Goal: Task Accomplishment & Management: Complete application form

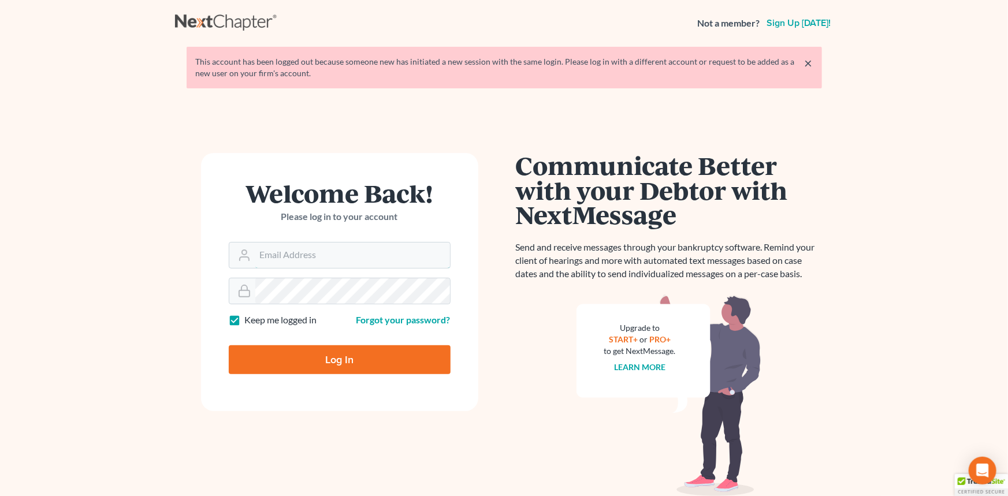
type input "postp@dimentfirm.com"
click at [335, 352] on input "Log In" at bounding box center [340, 360] width 222 height 29
type input "Thinking..."
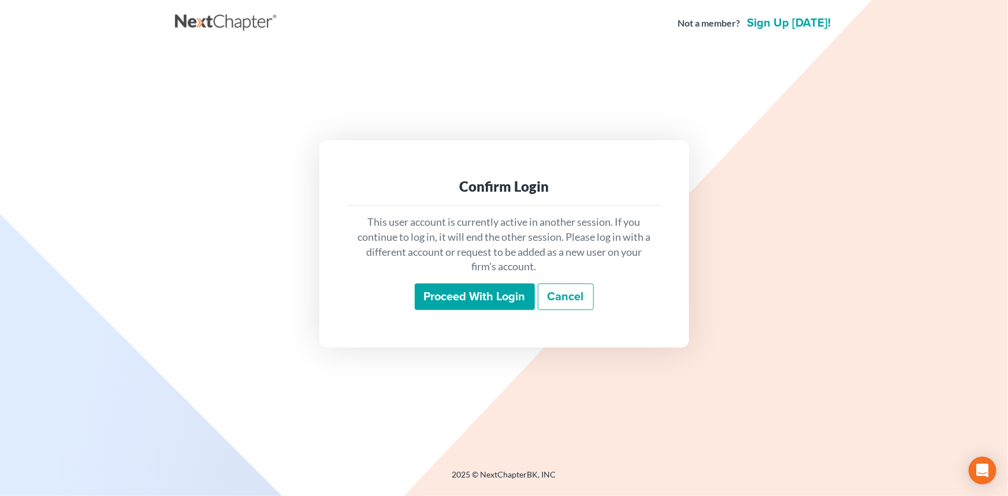
click at [450, 284] on input "Proceed with login" at bounding box center [475, 297] width 120 height 27
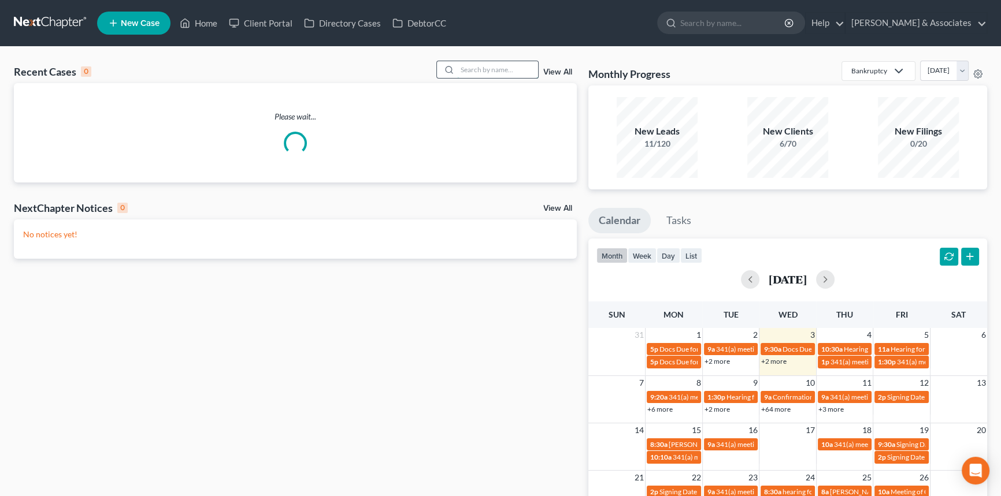
click at [513, 75] on input "search" at bounding box center [497, 69] width 81 height 17
type input "[PERSON_NAME]"
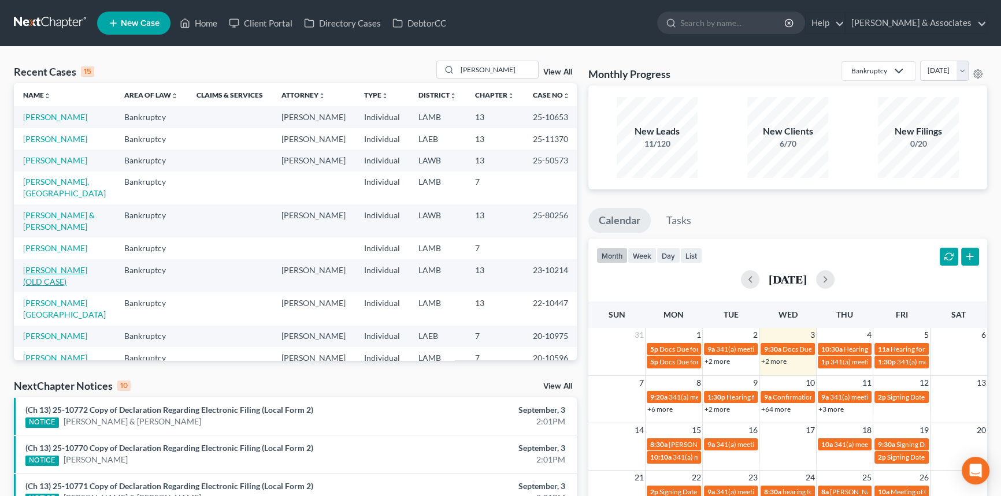
click at [63, 273] on link "Davis, Suncera (OLD CASE)" at bounding box center [55, 275] width 64 height 21
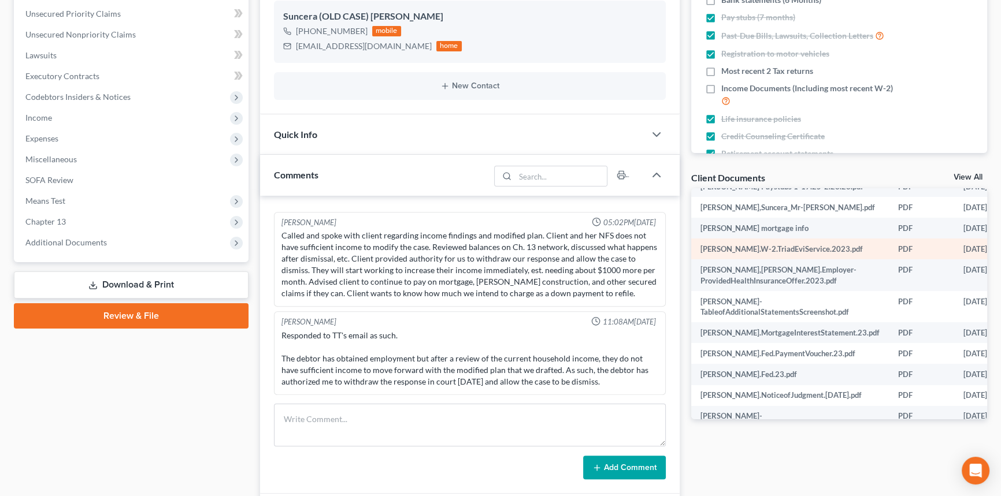
scroll to position [52, 0]
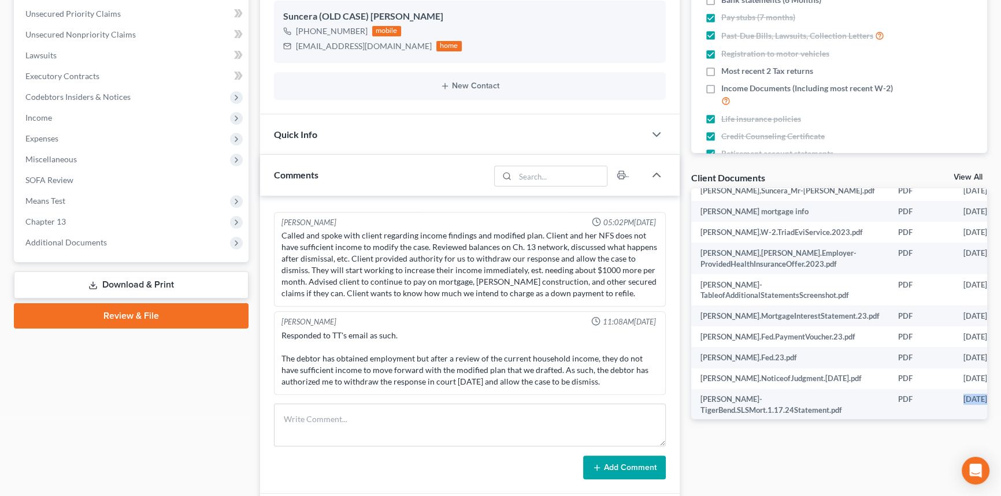
drag, startPoint x: 864, startPoint y: 421, endPoint x: 937, endPoint y: 414, distance: 72.5
click at [938, 415] on div "Docs Tasks Events Fees Timer 76% Completed Nothing here yet! Statement showing …" at bounding box center [839, 382] width 308 height 1067
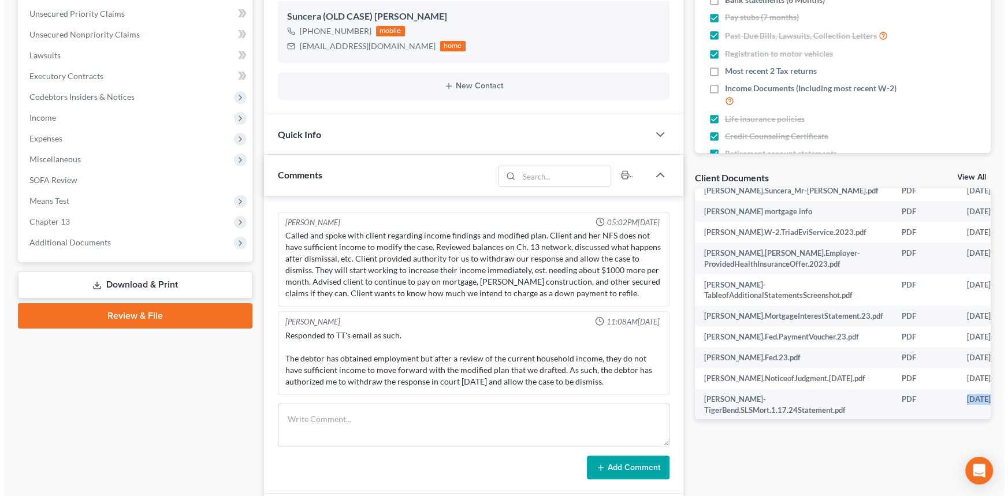
scroll to position [52, 61]
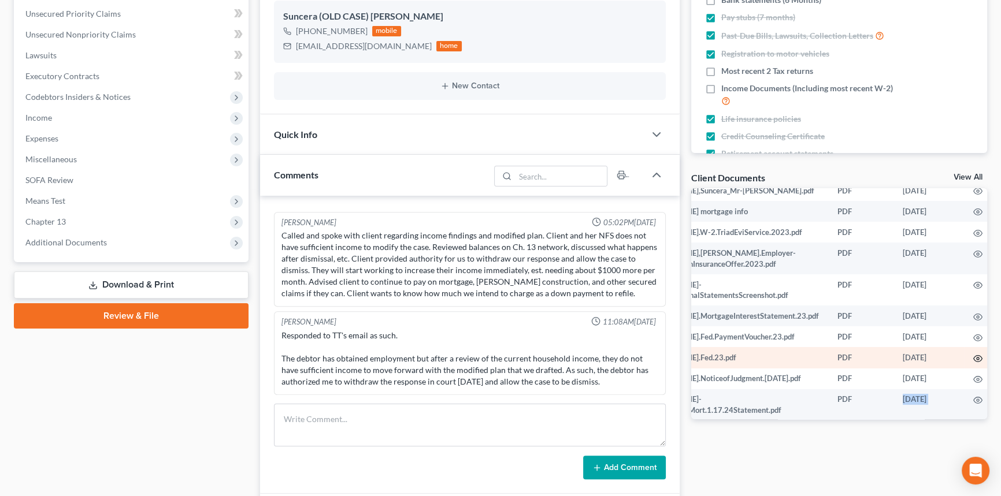
click at [973, 357] on icon "button" at bounding box center [977, 358] width 9 height 9
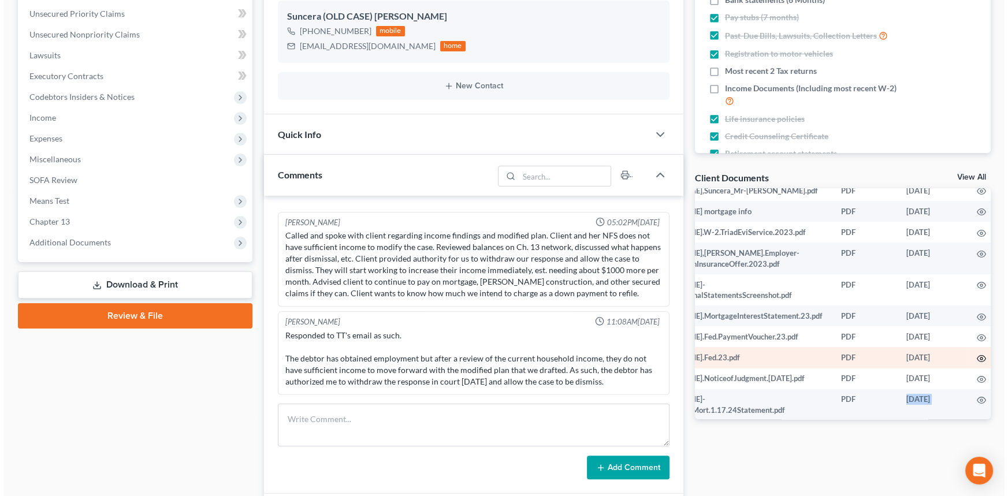
scroll to position [52, 58]
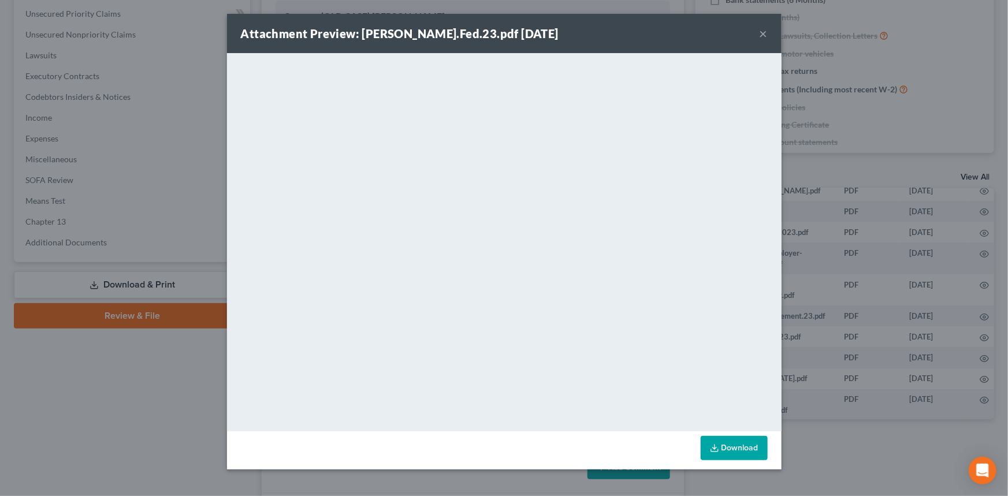
click at [767, 33] on div "Attachment Preview: Davis,Suncera.Fed.23.pdf 04/09/2024 ×" at bounding box center [504, 33] width 555 height 39
click at [763, 33] on button "×" at bounding box center [764, 34] width 8 height 14
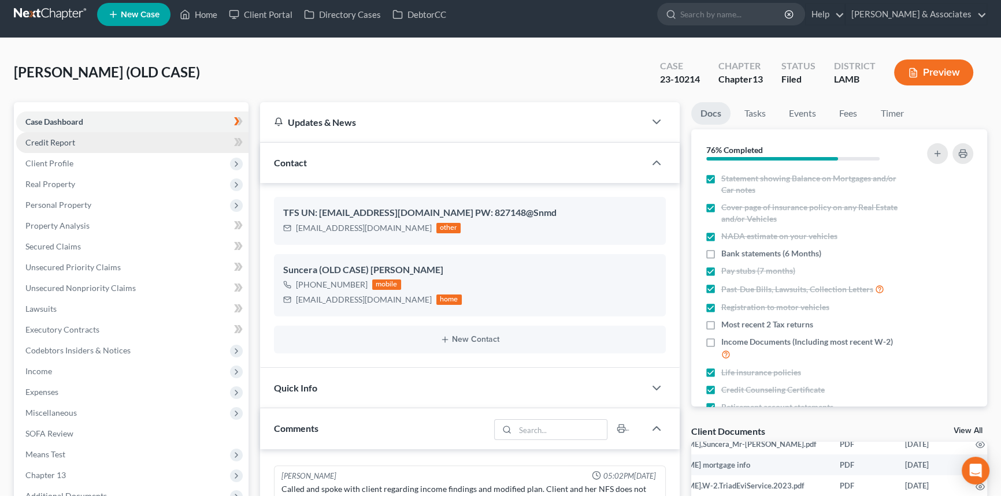
scroll to position [0, 0]
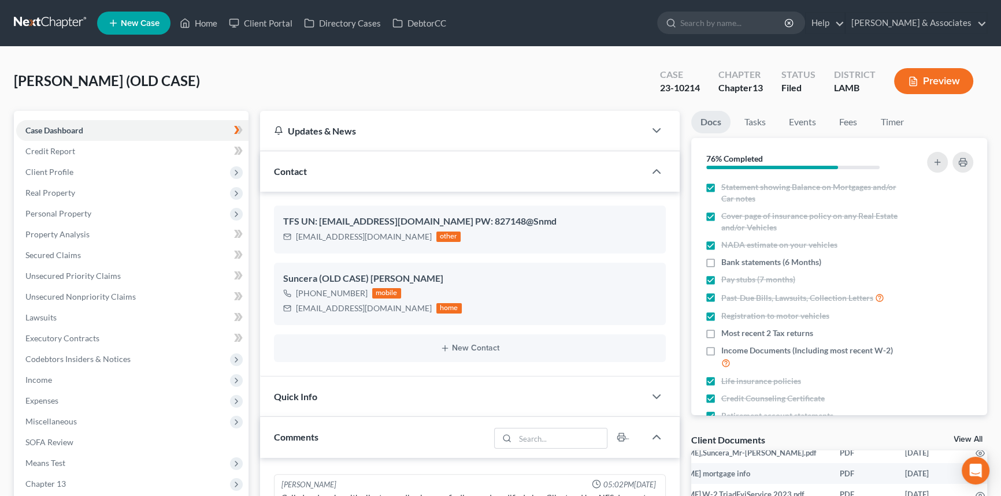
click at [39, 30] on link at bounding box center [51, 23] width 74 height 21
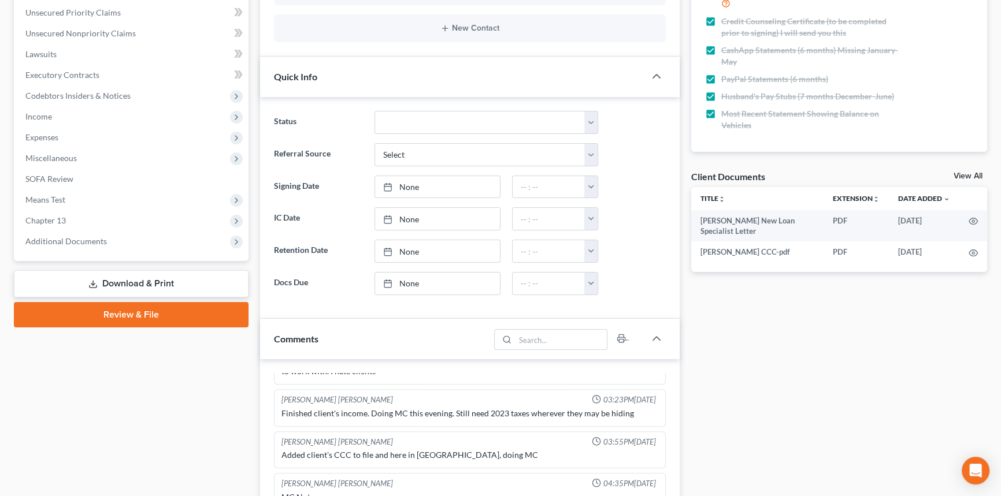
scroll to position [262, 0]
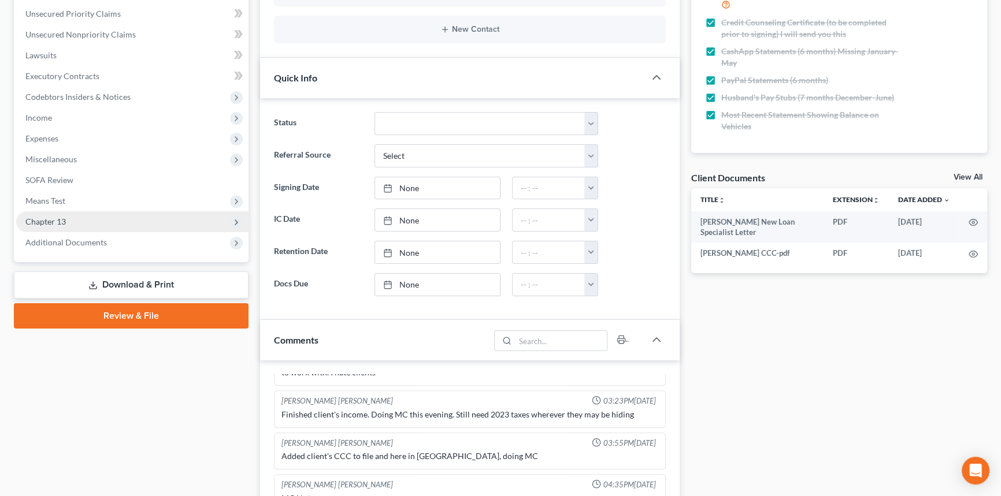
click at [66, 216] on span "Chapter 13" at bounding box center [132, 221] width 232 height 21
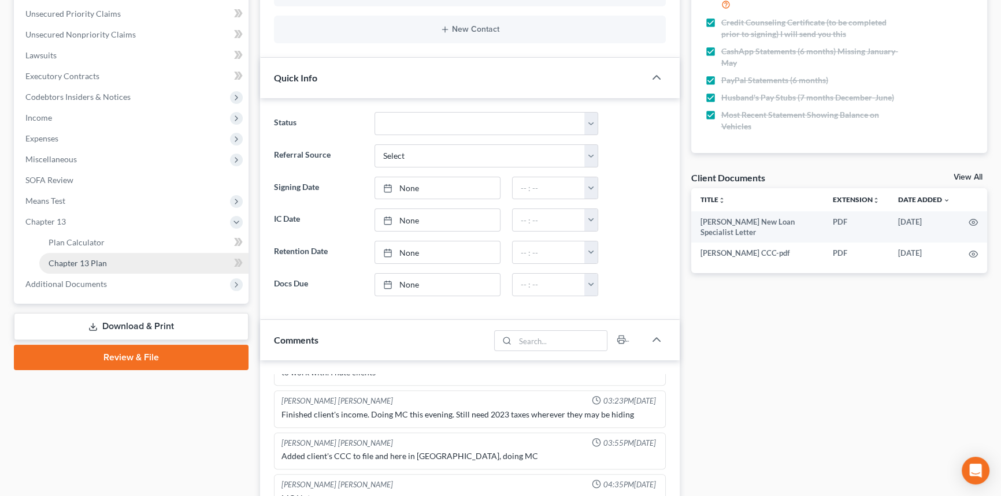
click at [84, 264] on span "Chapter 13 Plan" at bounding box center [78, 263] width 58 height 10
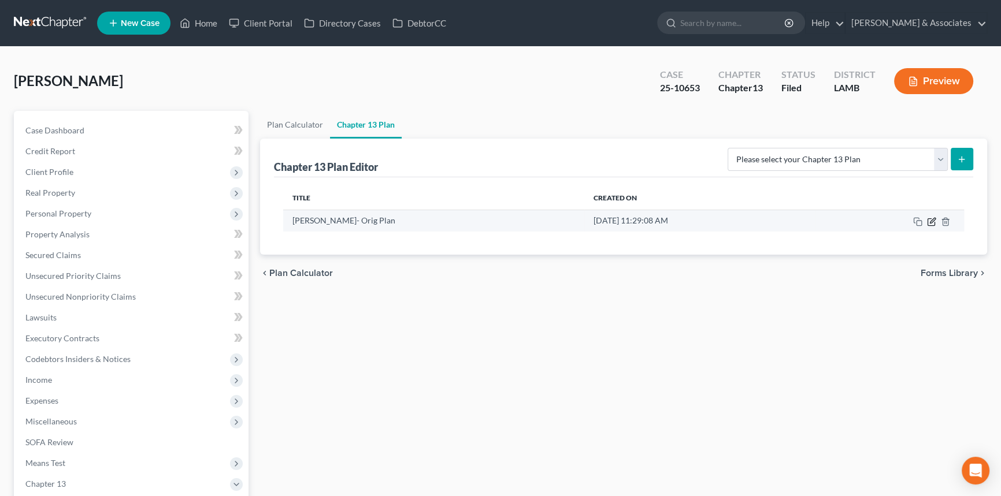
click at [927, 222] on icon "button" at bounding box center [930, 221] width 7 height 7
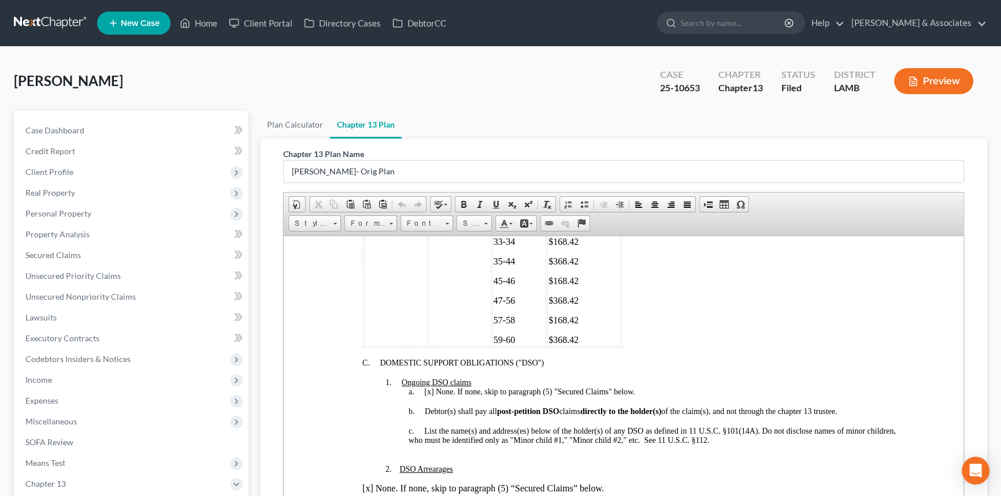
scroll to position [945, 0]
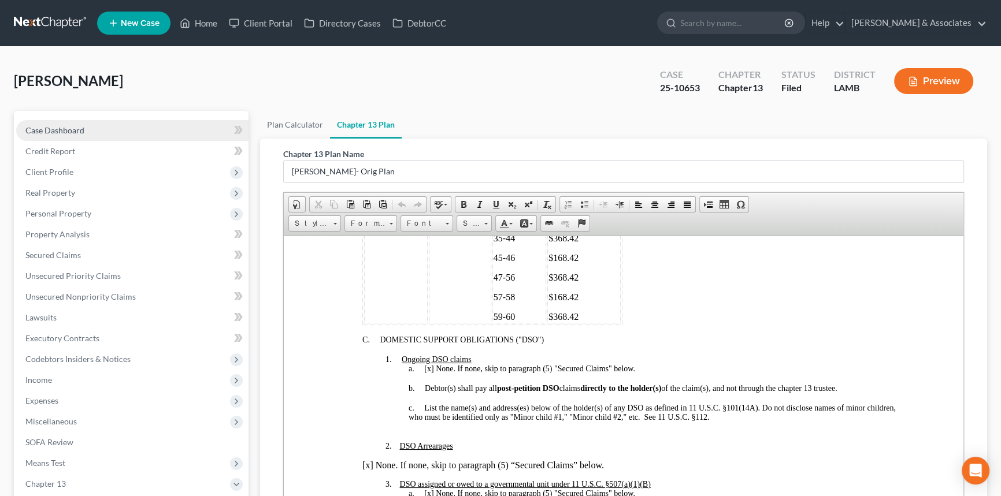
click at [41, 123] on link "Case Dashboard" at bounding box center [132, 130] width 232 height 21
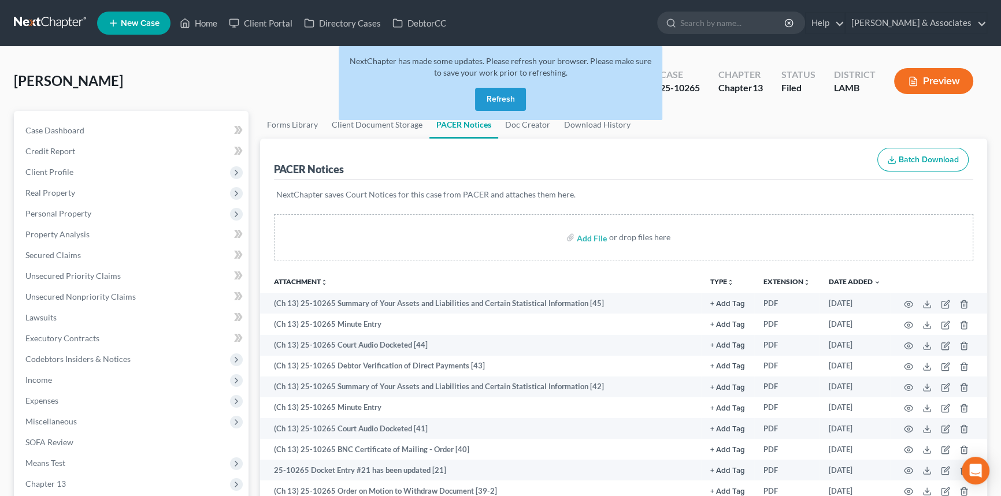
click at [63, 23] on link at bounding box center [51, 23] width 74 height 21
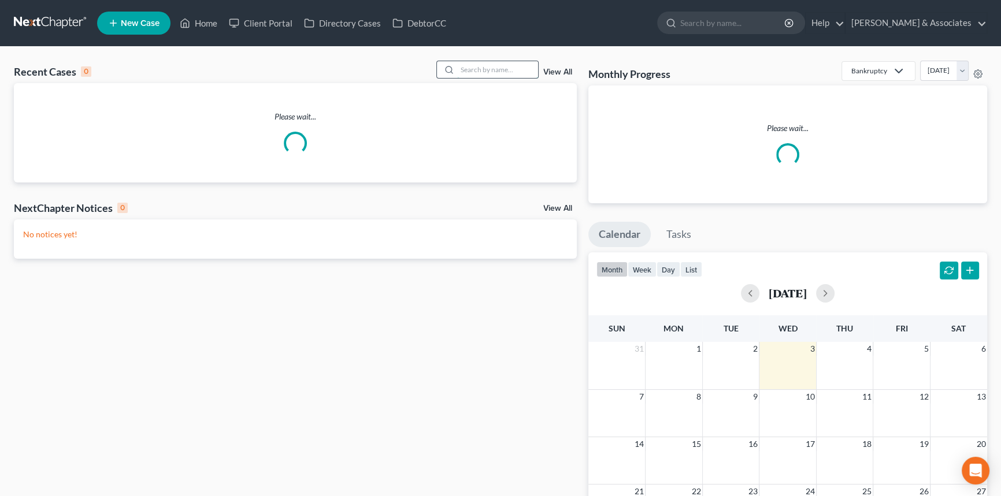
click at [457, 66] on input "search" at bounding box center [497, 69] width 81 height 17
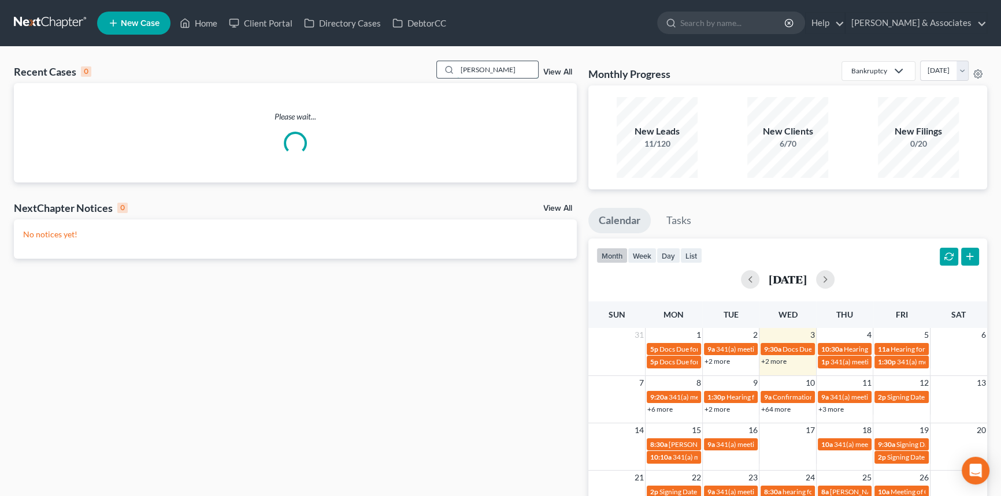
type input "[PERSON_NAME]"
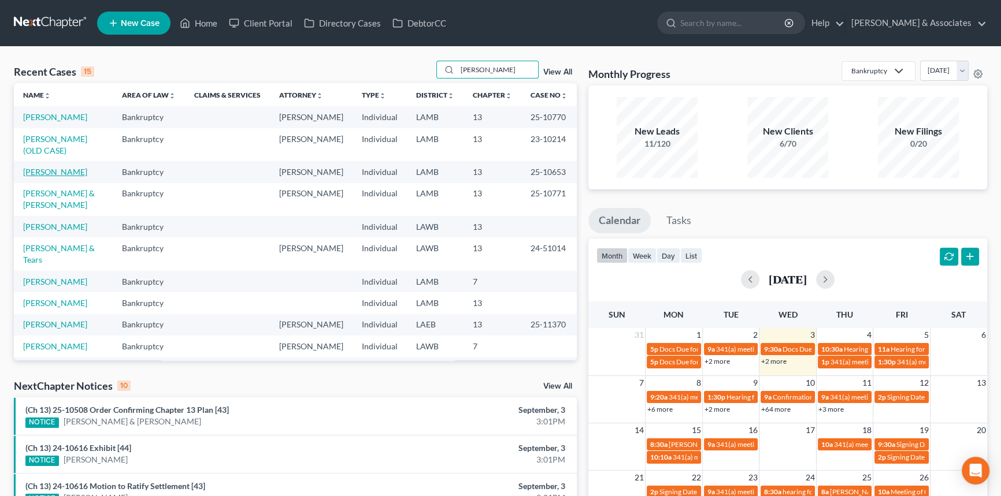
click at [52, 176] on link "Davis, Suncera" at bounding box center [55, 172] width 64 height 10
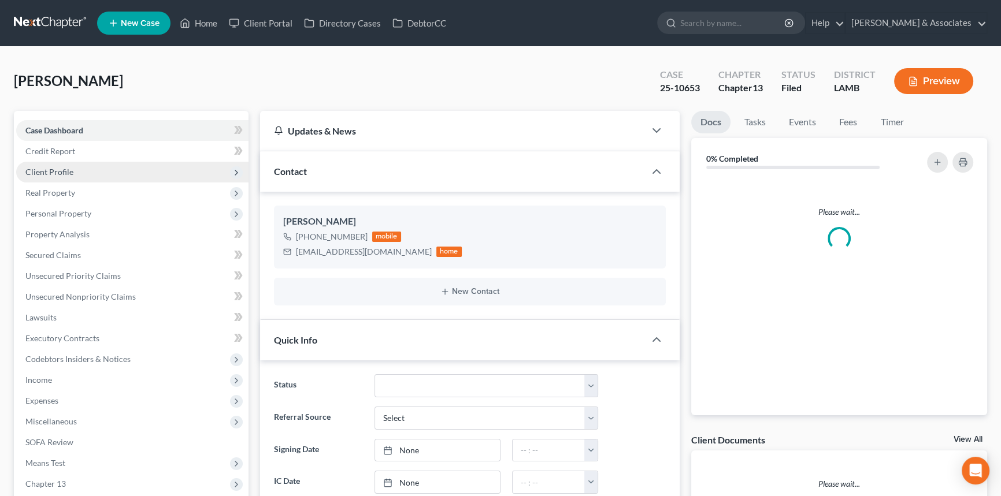
click at [69, 170] on span "Client Profile" at bounding box center [49, 172] width 48 height 10
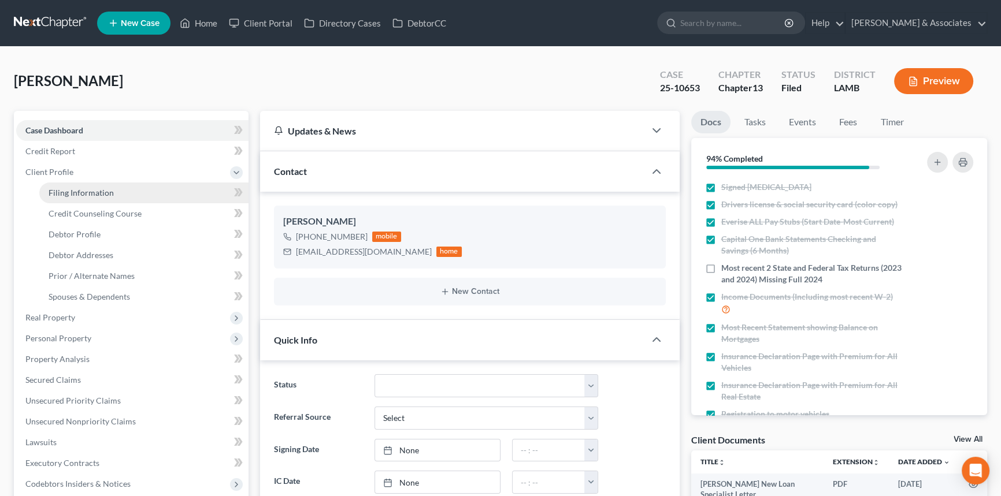
scroll to position [2056, 0]
click at [70, 195] on span "Filing Information" at bounding box center [81, 193] width 65 height 10
select select "1"
select select "0"
select select "3"
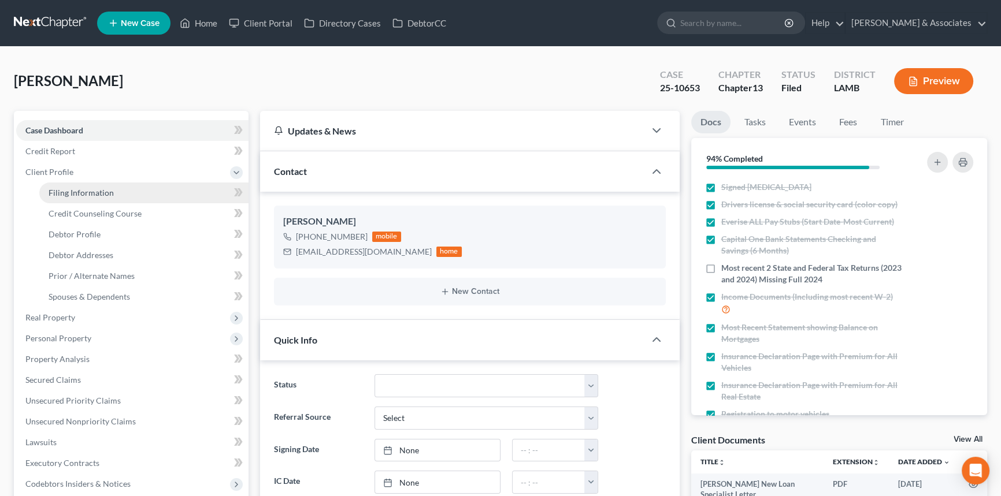
select select "19"
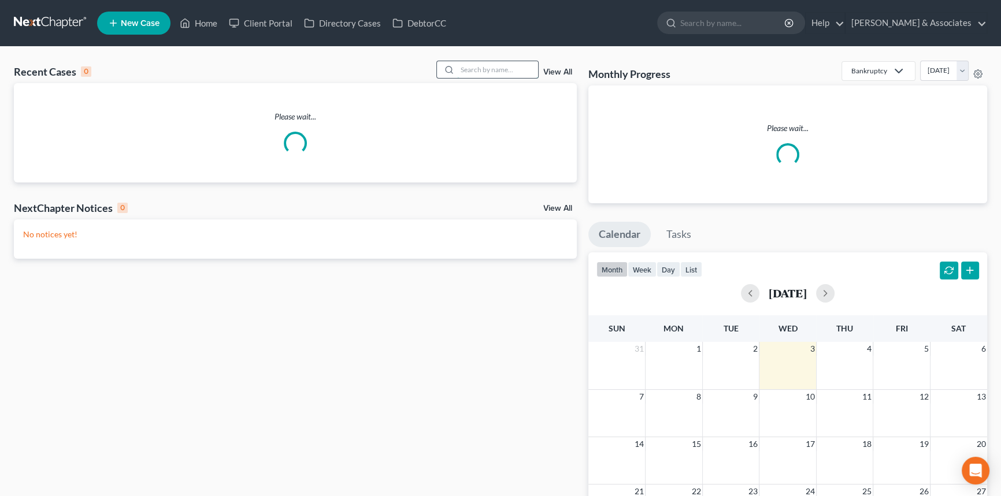
click at [485, 71] on input "search" at bounding box center [497, 69] width 81 height 17
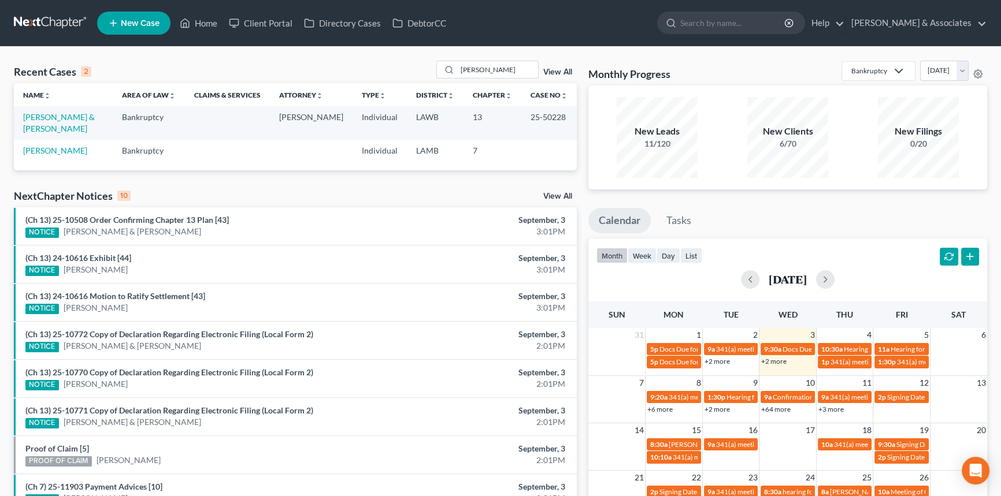
click at [514, 55] on div "Recent Cases 2 [PERSON_NAME] View All Name unfold_more expand_more expand_less …" at bounding box center [500, 347] width 1001 height 600
click at [507, 66] on input "[PERSON_NAME]" at bounding box center [497, 69] width 81 height 17
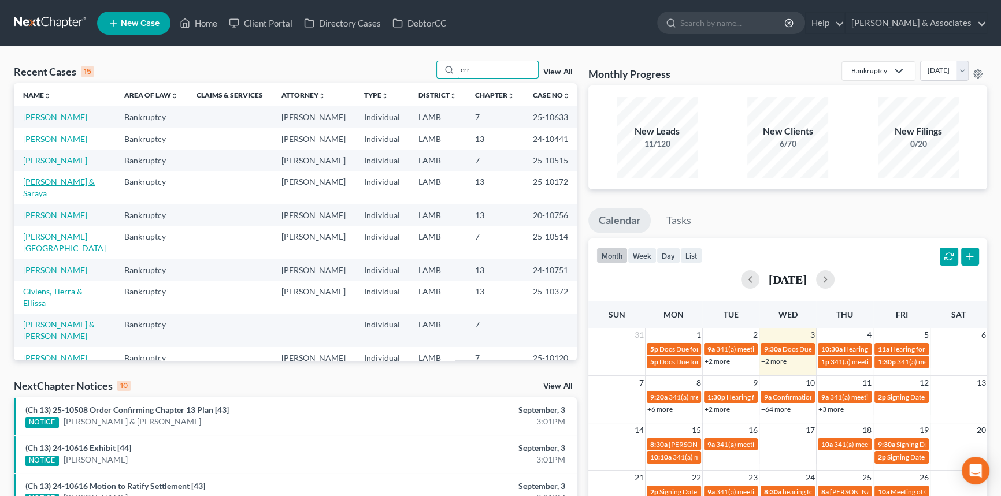
type input "err"
click at [52, 198] on link "[PERSON_NAME] & Saraya" at bounding box center [59, 187] width 72 height 21
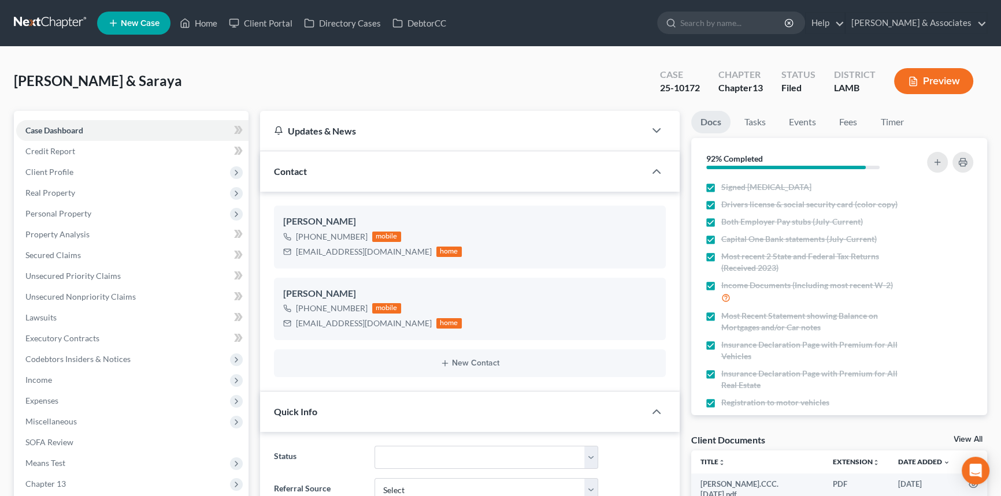
scroll to position [180, 0]
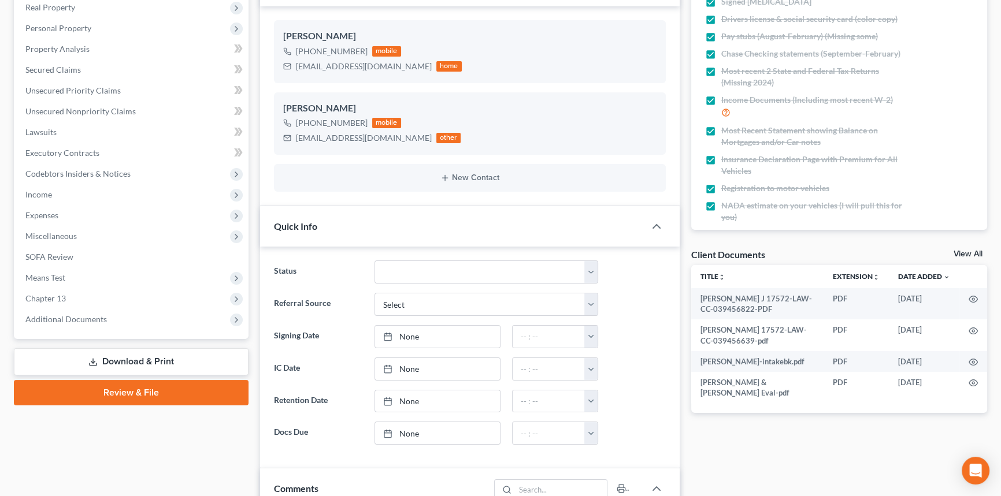
scroll to position [420, 0]
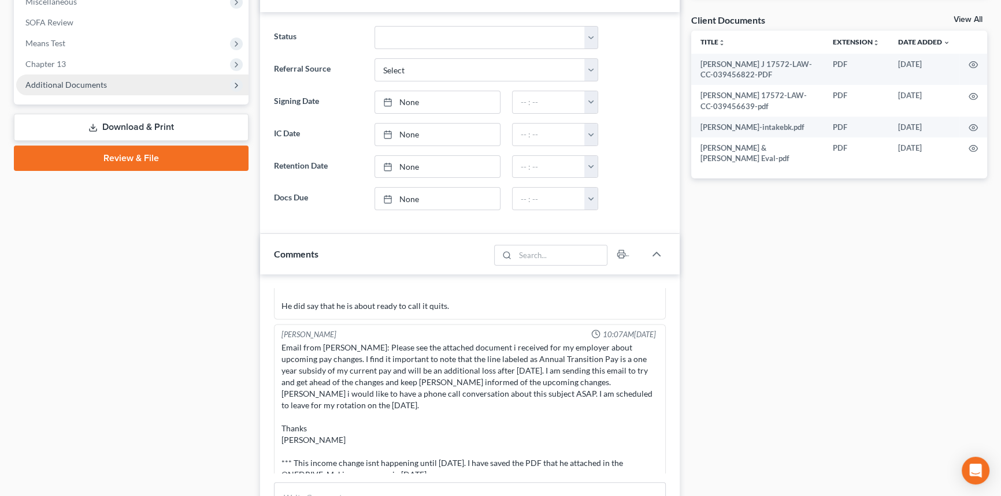
click at [102, 82] on span "Additional Documents" at bounding box center [65, 85] width 81 height 10
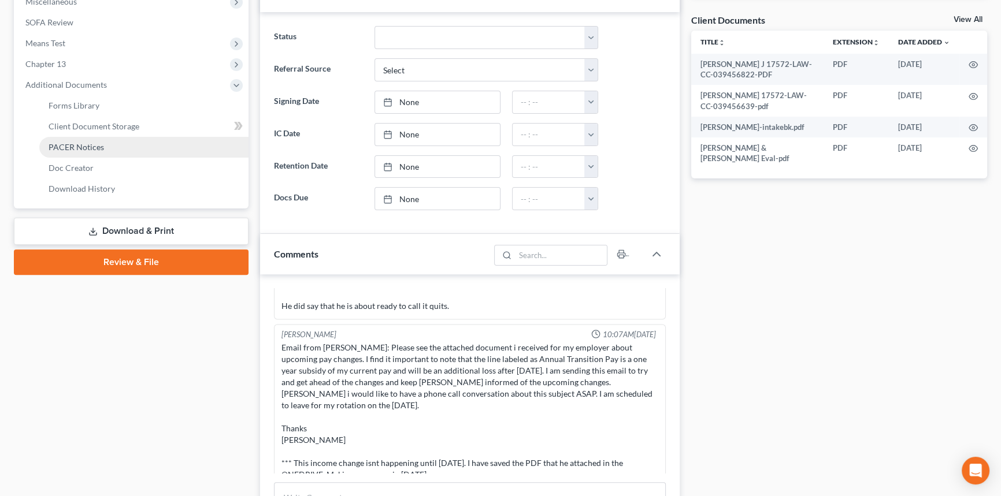
click at [98, 150] on span "PACER Notices" at bounding box center [76, 147] width 55 height 10
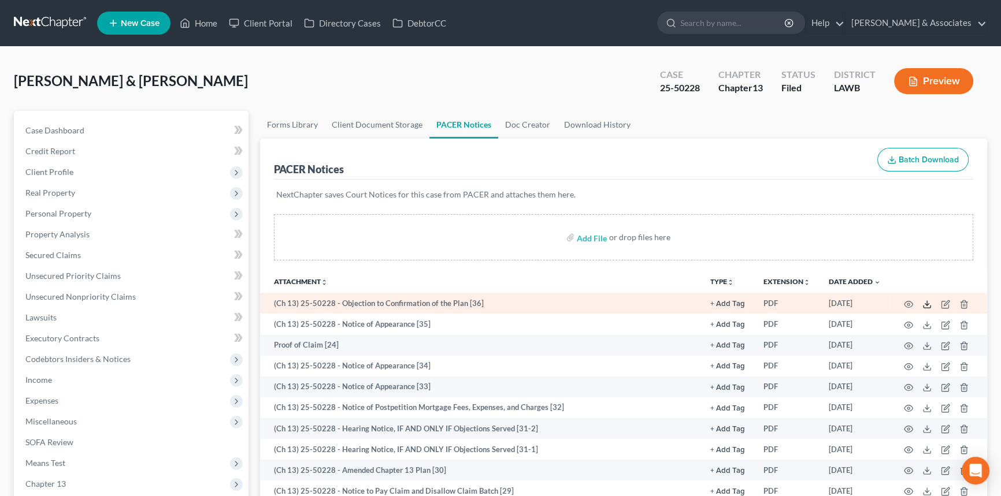
click at [924, 301] on icon at bounding box center [926, 304] width 9 height 9
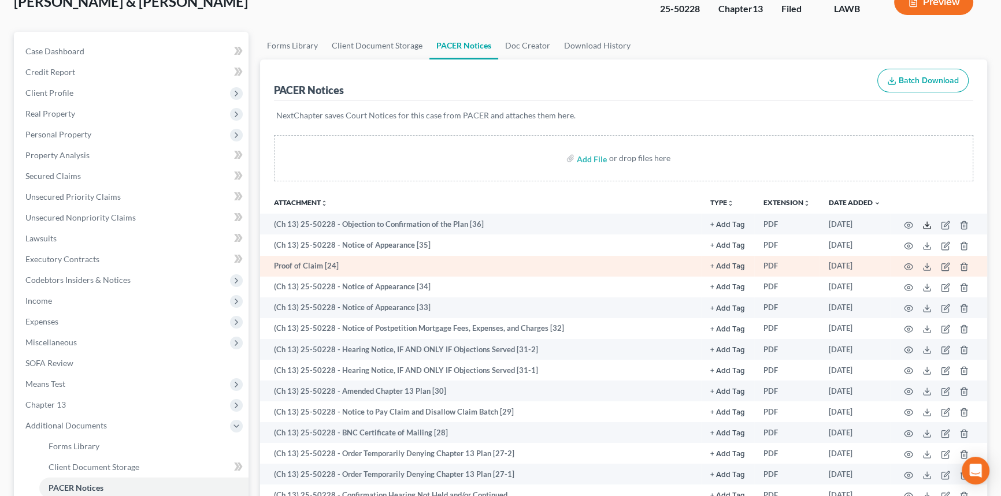
scroll to position [105, 0]
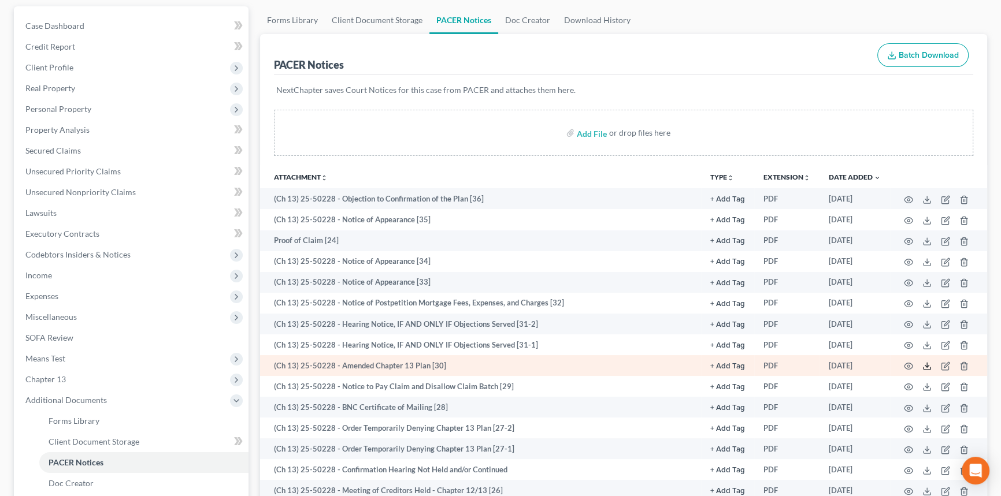
click at [925, 365] on icon at bounding box center [926, 366] width 9 height 9
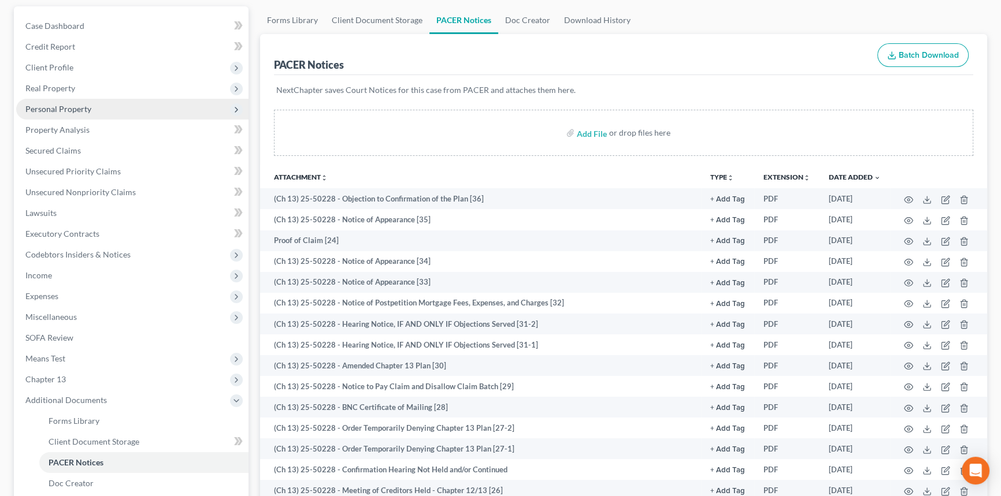
click at [107, 104] on span "Personal Property" at bounding box center [132, 109] width 232 height 21
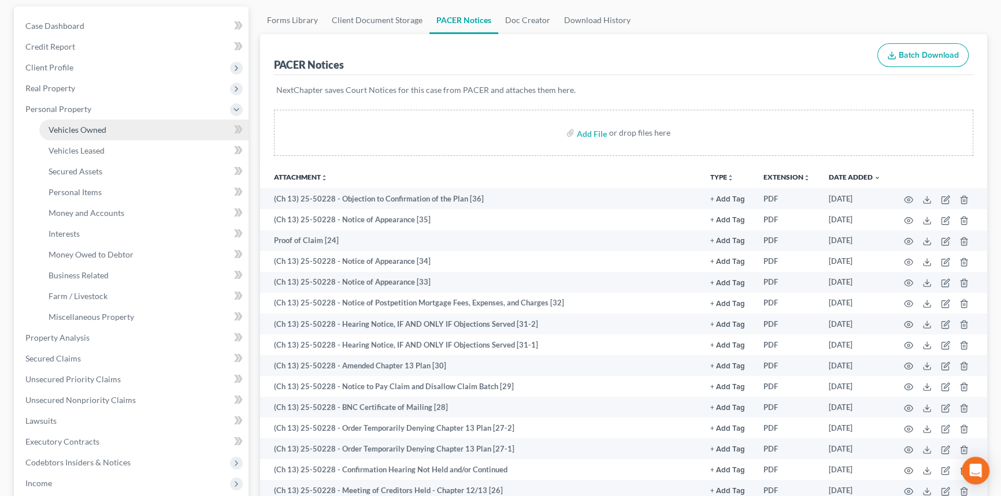
click at [107, 124] on link "Vehicles Owned" at bounding box center [143, 130] width 209 height 21
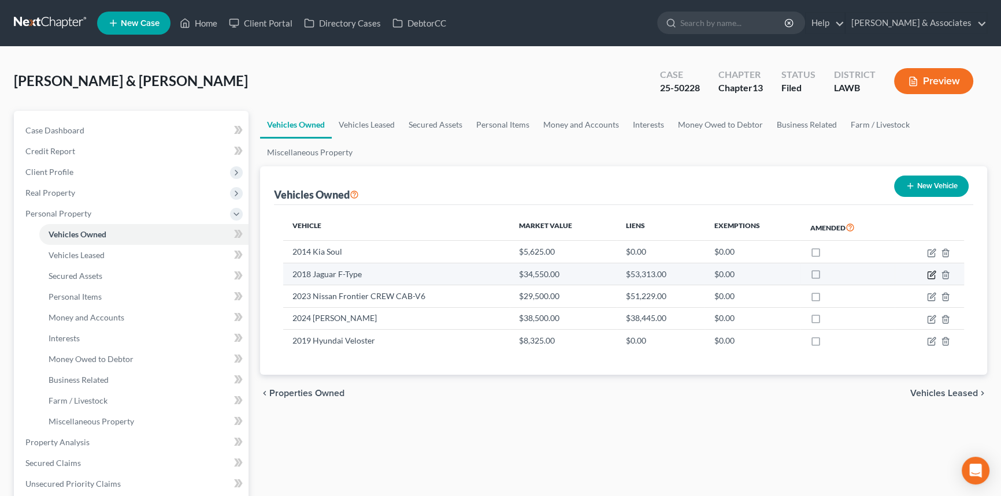
click at [930, 274] on icon "button" at bounding box center [931, 274] width 9 height 9
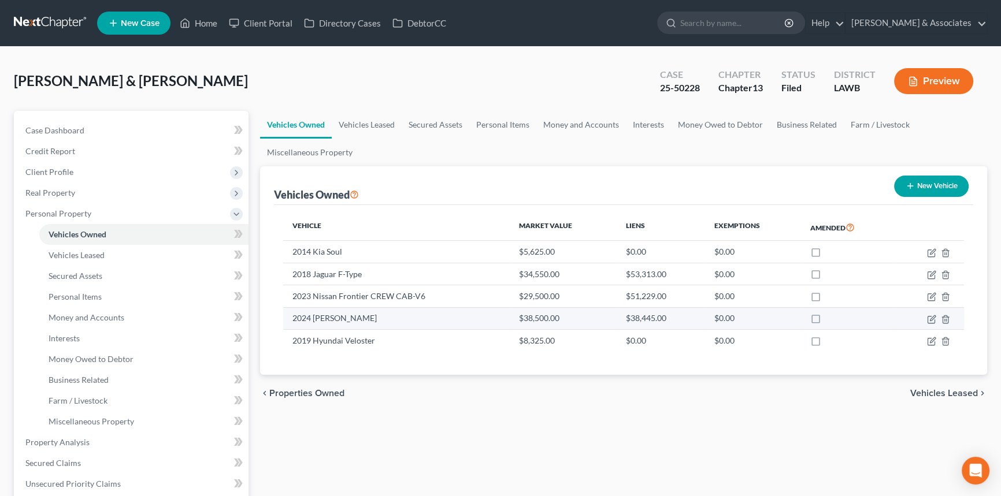
select select "0"
select select "8"
select select "2"
select select "4"
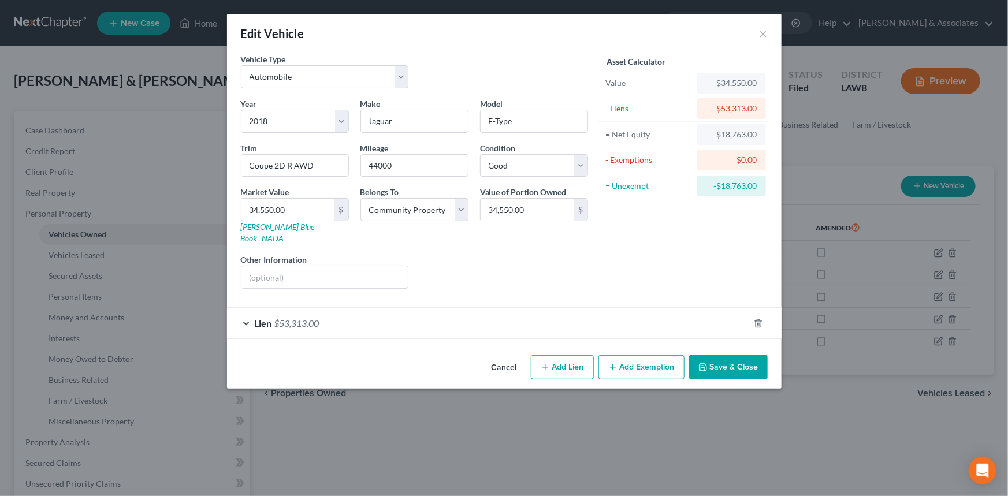
click at [504, 358] on button "Cancel" at bounding box center [504, 368] width 44 height 23
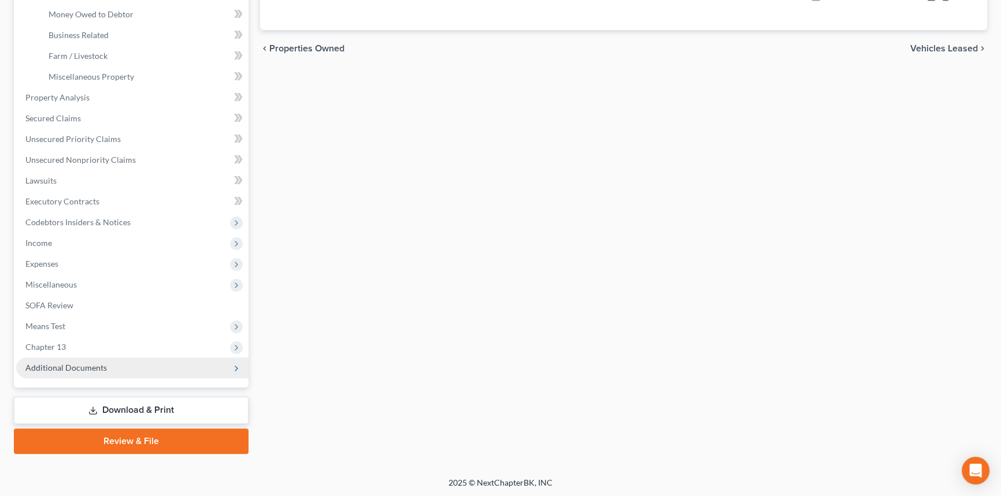
click at [90, 371] on span "Additional Documents" at bounding box center [65, 368] width 81 height 10
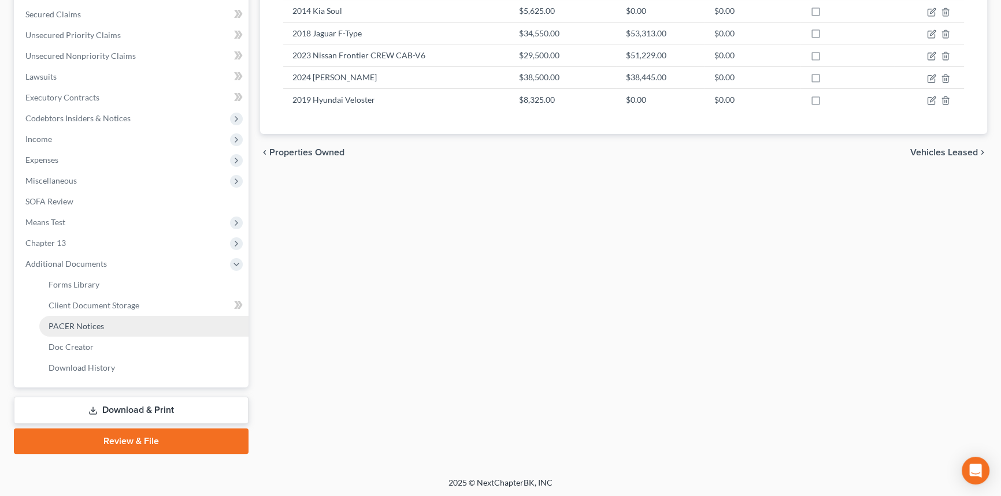
click at [120, 330] on link "PACER Notices" at bounding box center [143, 326] width 209 height 21
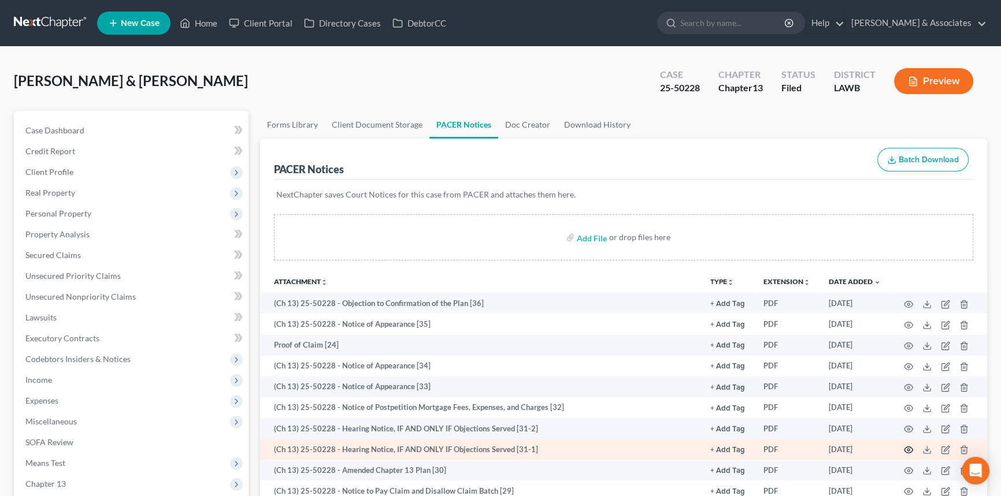
click at [904, 446] on icon "button" at bounding box center [908, 449] width 9 height 9
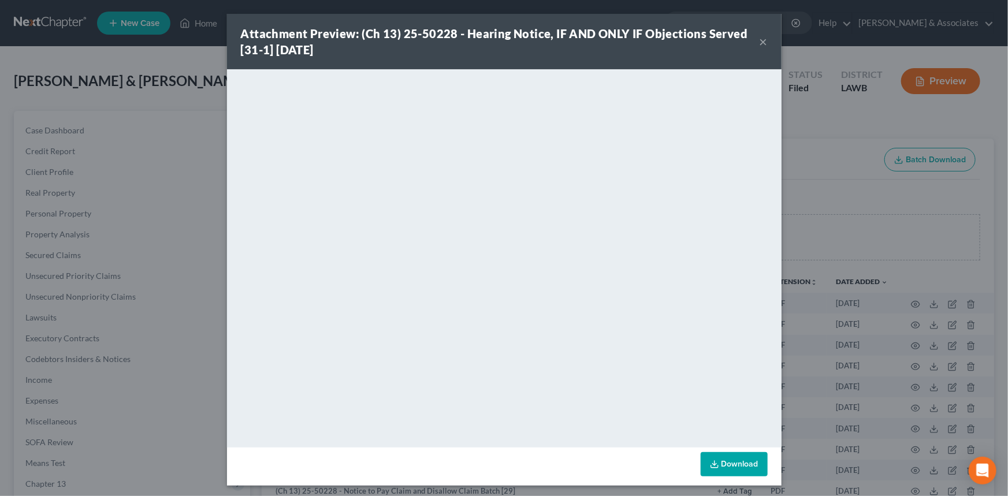
click at [760, 39] on button "×" at bounding box center [764, 42] width 8 height 14
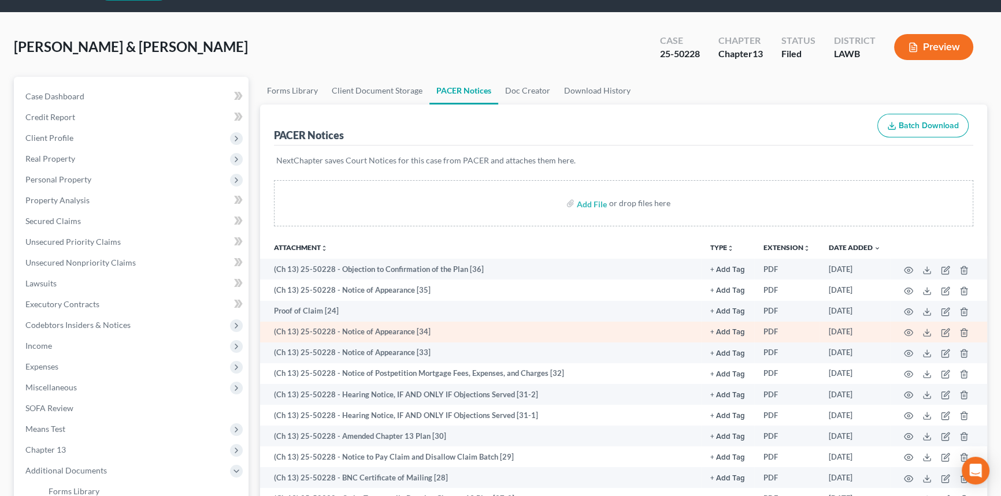
scroll to position [52, 0]
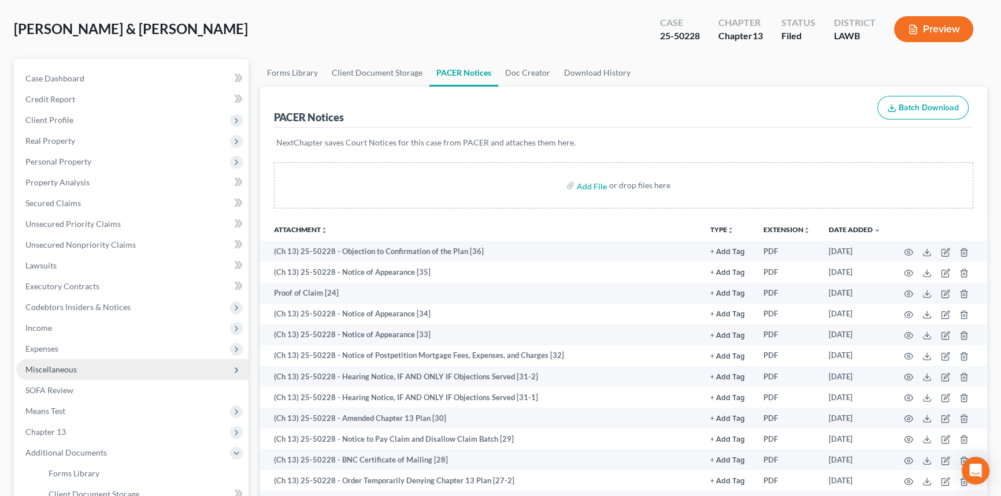
click at [73, 344] on span "Expenses" at bounding box center [132, 349] width 232 height 21
drag, startPoint x: 72, startPoint y: 366, endPoint x: 184, endPoint y: 380, distance: 112.9
click at [72, 367] on link "Home" at bounding box center [143, 369] width 209 height 21
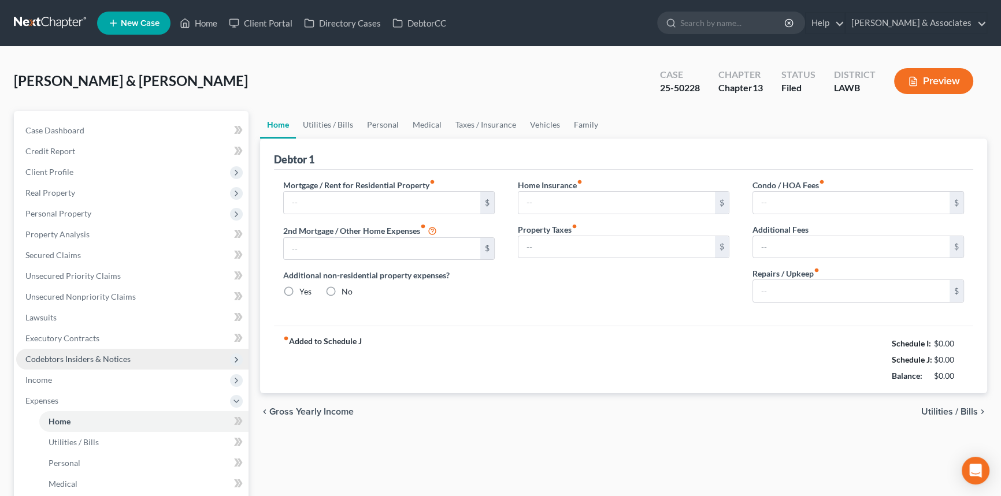
type input "1,599.49"
type input "0.00"
radio input "true"
type input "0.00"
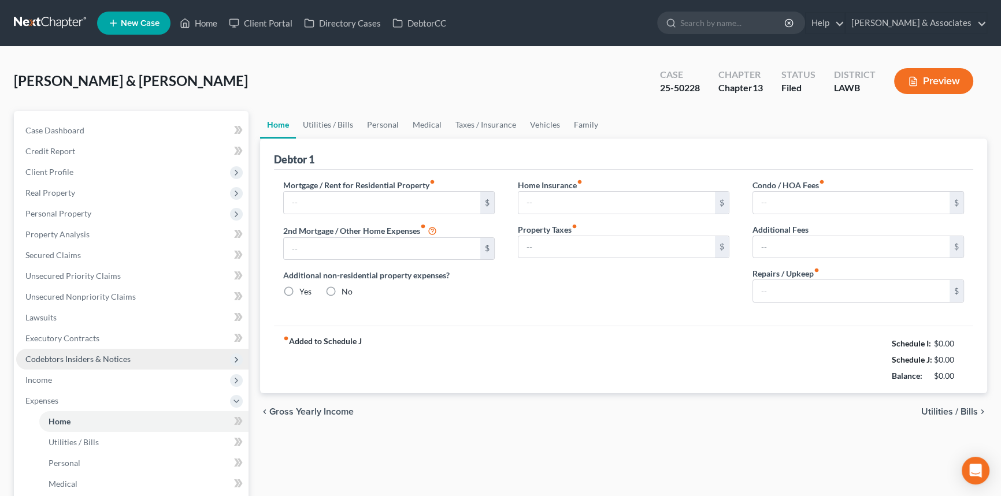
type input "40.00"
type input "0.00"
type input "50.00"
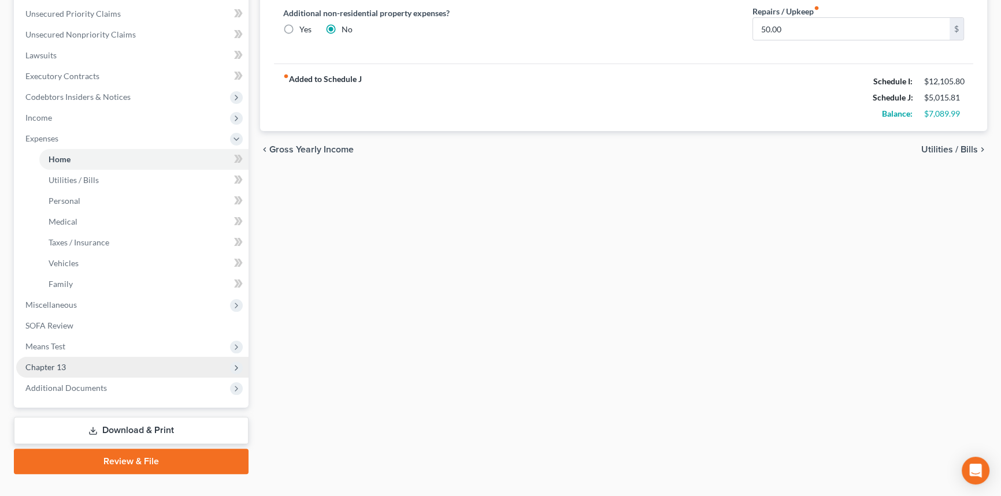
click at [68, 359] on span "Chapter 13" at bounding box center [132, 367] width 232 height 21
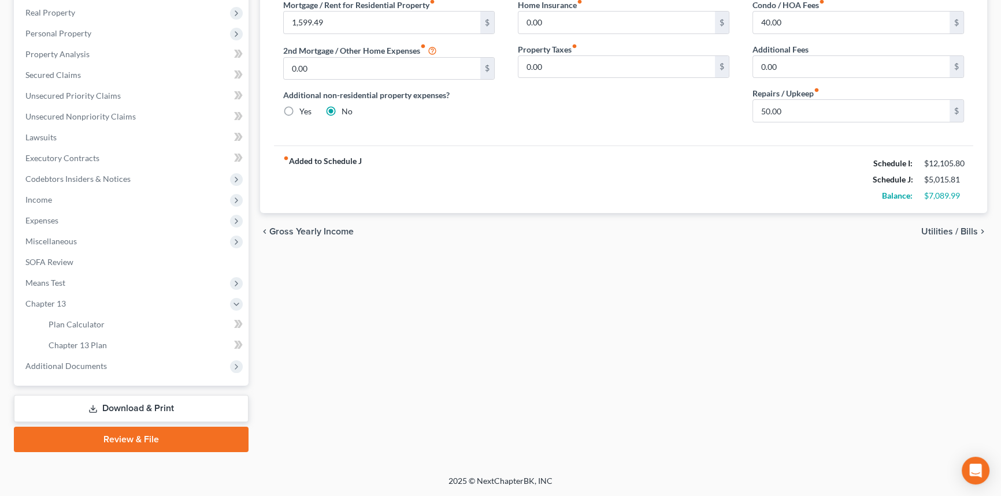
scroll to position [179, 0]
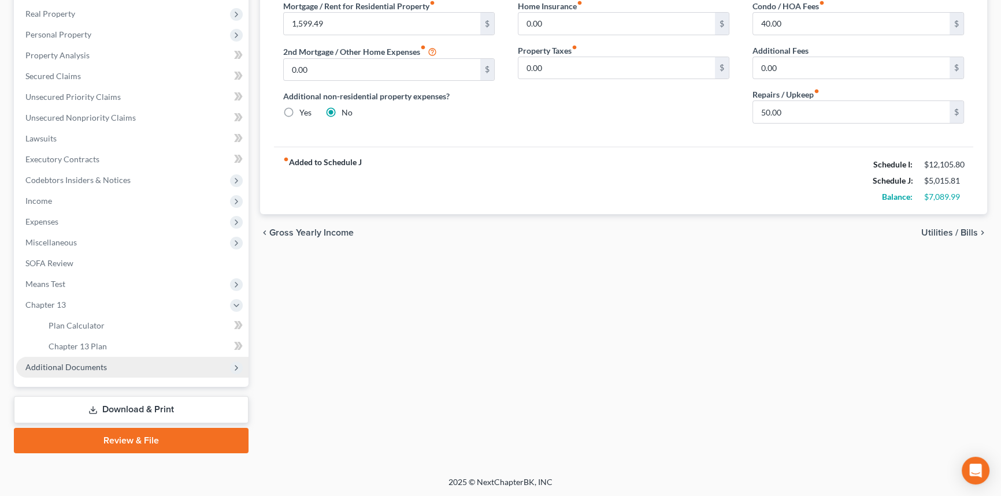
click at [79, 376] on span "Additional Documents" at bounding box center [132, 367] width 232 height 21
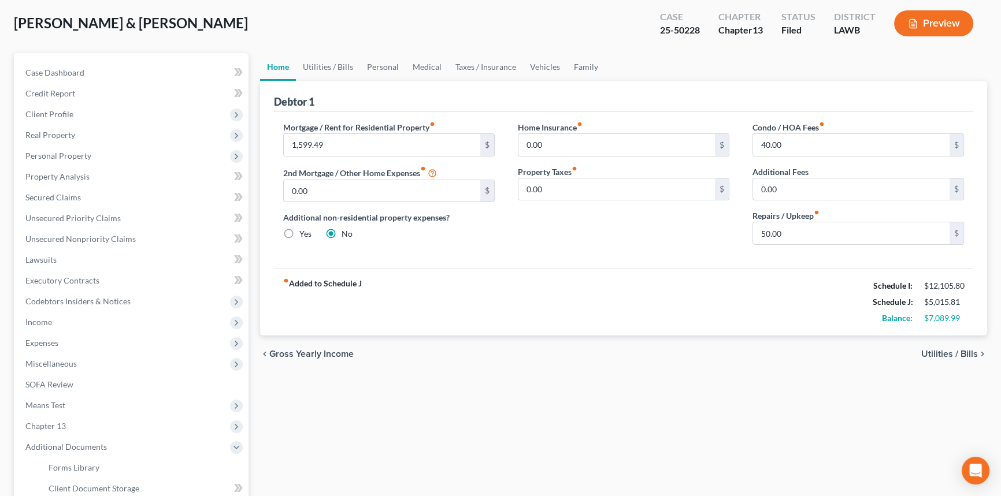
scroll to position [0, 0]
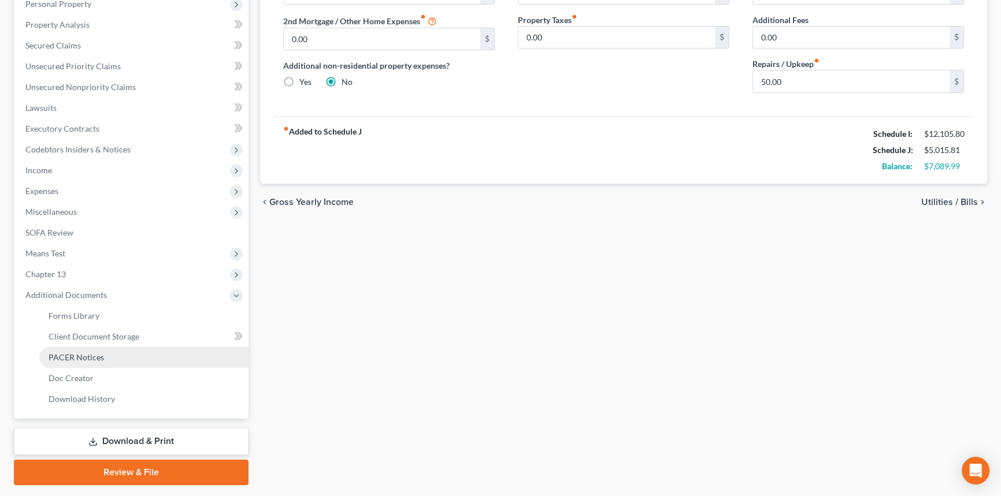
click at [82, 359] on span "PACER Notices" at bounding box center [76, 357] width 55 height 10
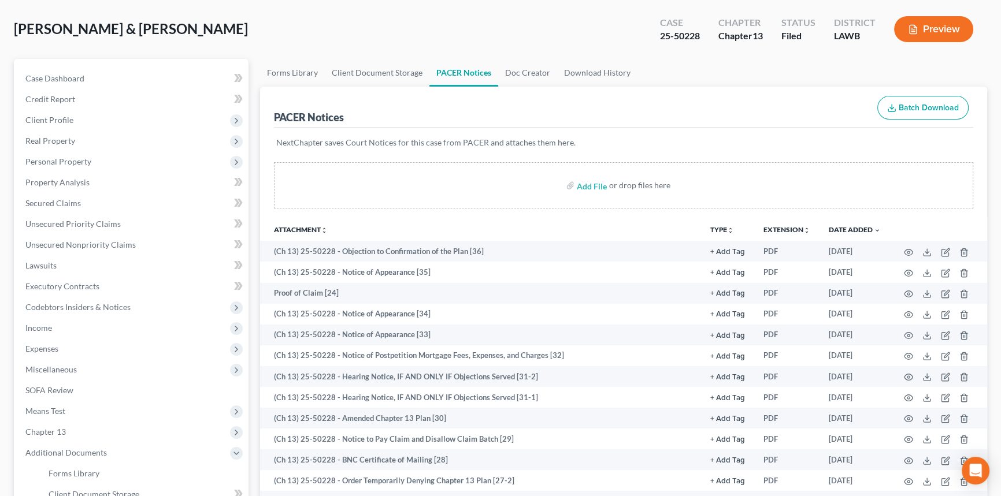
scroll to position [157, 0]
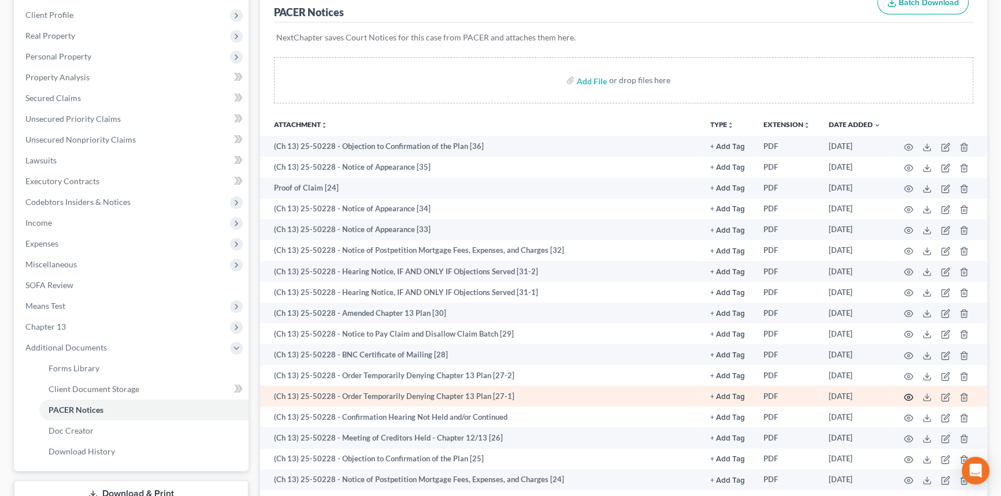
click at [907, 396] on circle "button" at bounding box center [908, 397] width 2 height 2
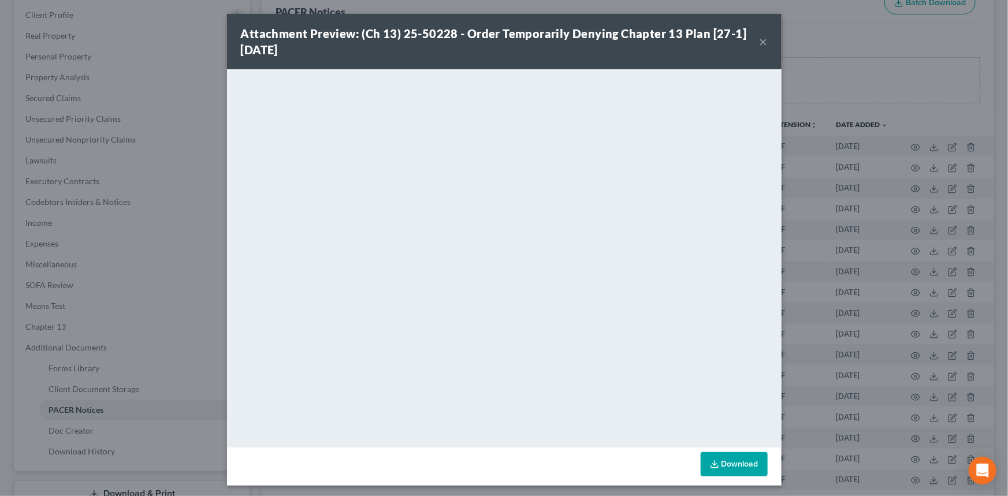
click at [760, 42] on button "×" at bounding box center [764, 42] width 8 height 14
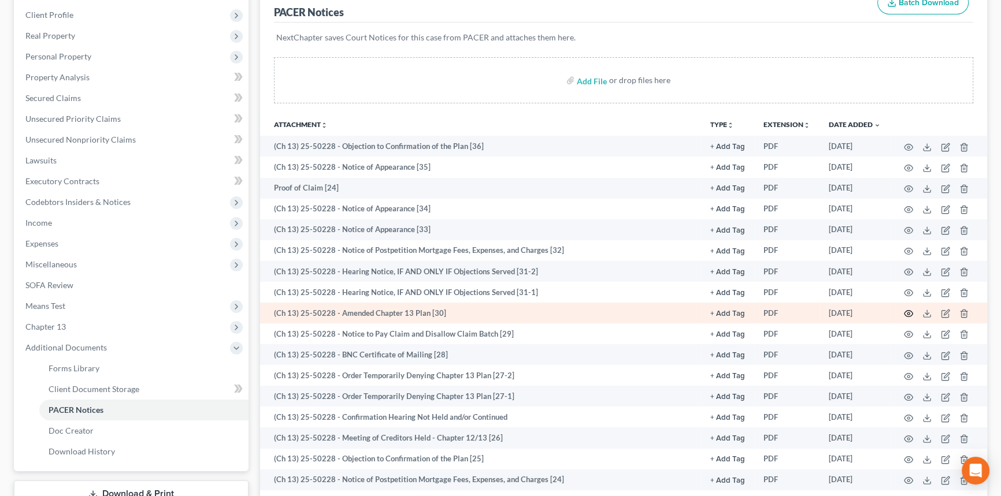
click at [910, 313] on icon "button" at bounding box center [908, 313] width 9 height 9
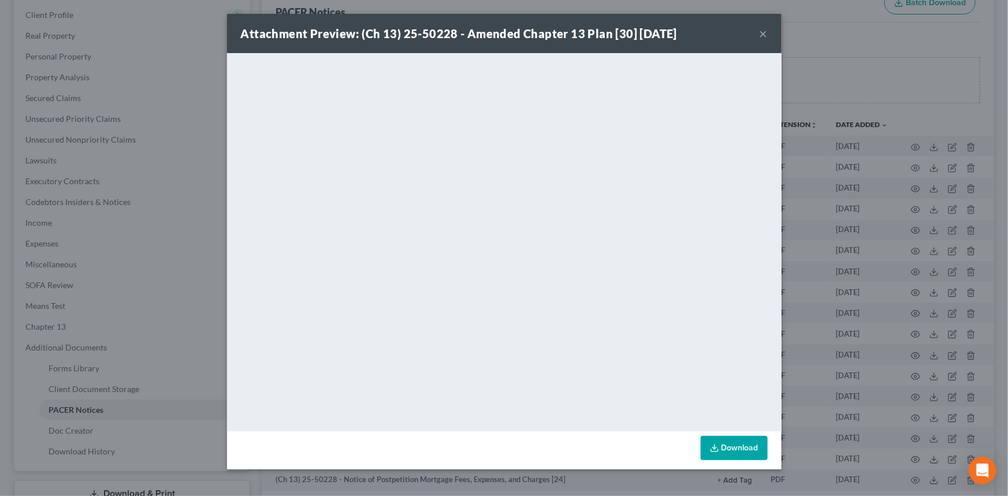
click at [763, 29] on button "×" at bounding box center [764, 34] width 8 height 14
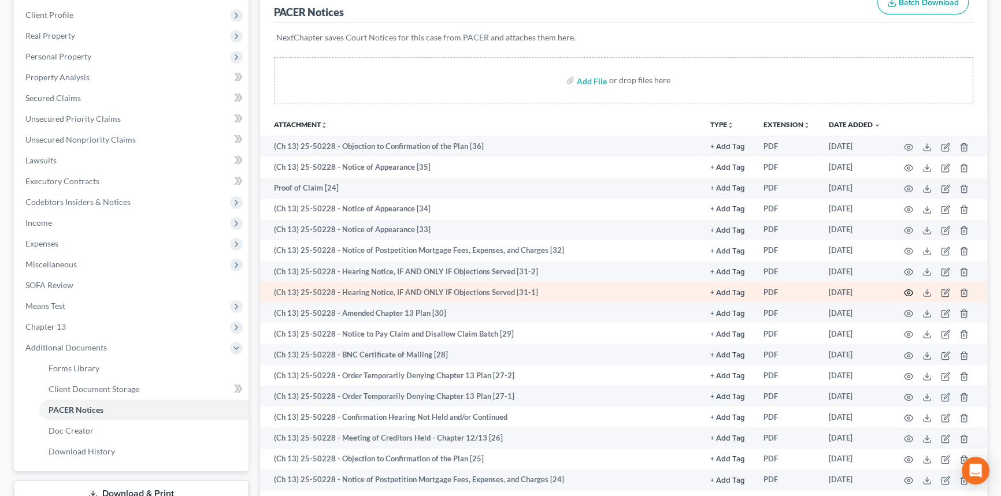
click at [910, 288] on icon "button" at bounding box center [908, 292] width 9 height 9
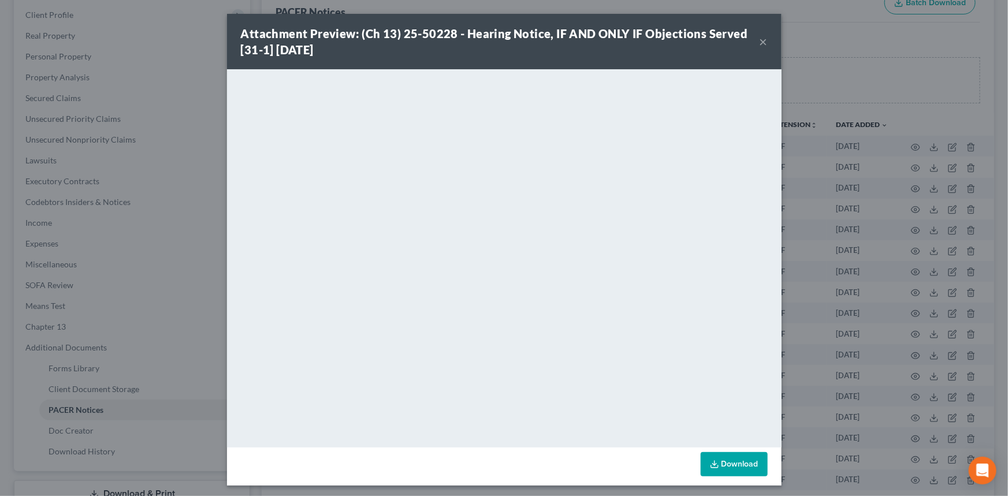
click at [760, 42] on button "×" at bounding box center [764, 42] width 8 height 14
